Goal: Transaction & Acquisition: Purchase product/service

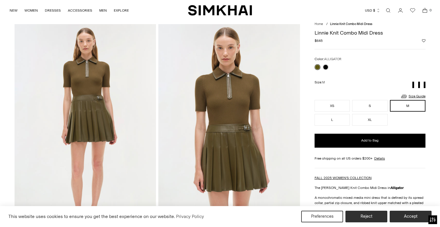
scroll to position [15, 0]
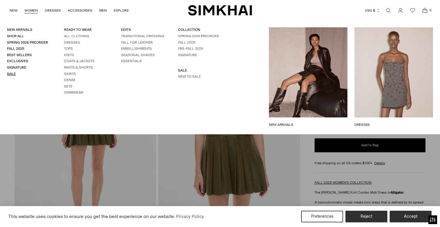
click at [11, 73] on link "Sale" at bounding box center [11, 74] width 9 height 4
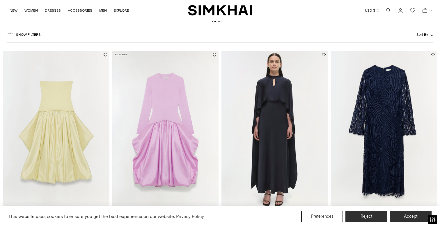
scroll to position [28, 0]
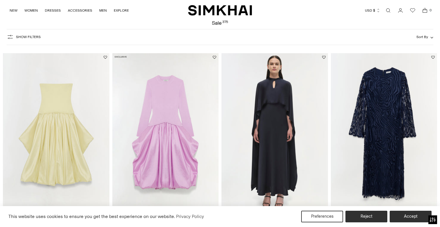
click at [171, 116] on img at bounding box center [165, 132] width 106 height 159
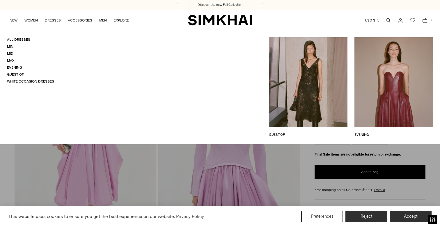
click at [8, 53] on link "Midi" at bounding box center [10, 53] width 7 height 4
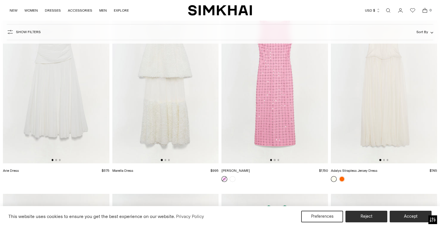
scroll to position [3677, 0]
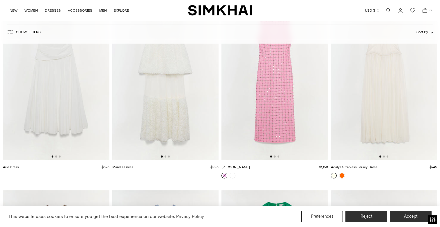
click at [265, 126] on img at bounding box center [274, 80] width 106 height 159
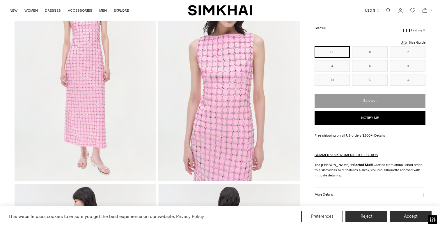
scroll to position [18, 0]
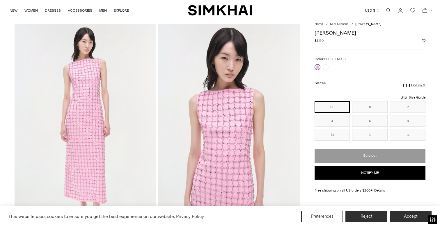
click at [232, 118] on img at bounding box center [228, 130] width 141 height 212
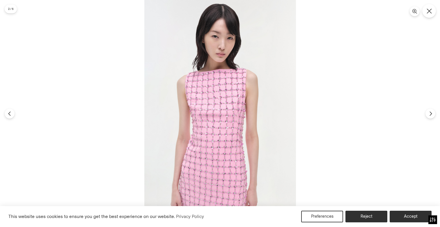
click at [428, 11] on icon "Close" at bounding box center [428, 10] width 5 height 5
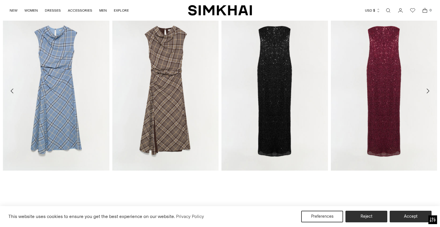
scroll to position [913, 0]
